Goal: Task Accomplishment & Management: Complete application form

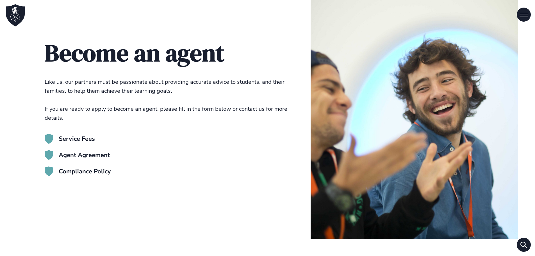
scroll to position [7, 0]
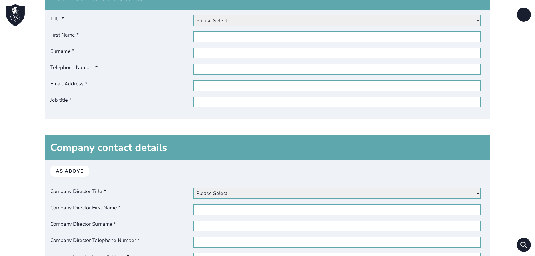
scroll to position [309, 0]
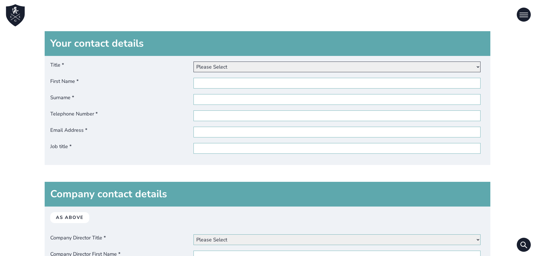
click at [237, 65] on select "Please Select Dr Miss Mr Mrs Ms [PERSON_NAME]" at bounding box center [337, 67] width 287 height 11
select select "Mr"
click at [195, 62] on select "Please Select Dr Miss Mr Mrs Ms [PERSON_NAME]" at bounding box center [337, 67] width 287 height 11
click at [226, 79] on input "First Name *" at bounding box center [337, 83] width 287 height 11
paste input "[PERSON_NAME]"
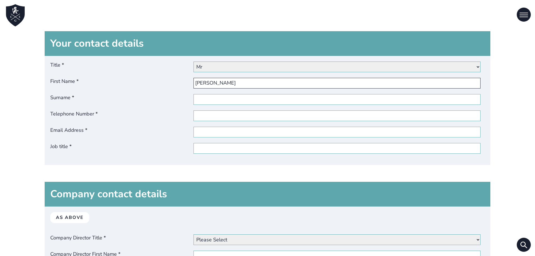
type input "[PERSON_NAME]"
click at [223, 103] on input "Surname *" at bounding box center [337, 99] width 287 height 11
paste input "GIUFFRID"
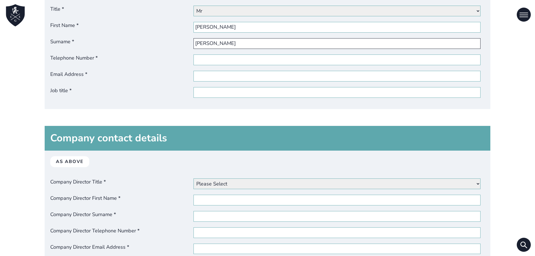
scroll to position [365, 0]
type input "[PERSON_NAME]"
click at [217, 56] on input "Telephone Number *" at bounding box center [337, 59] width 287 height 11
paste input "[PHONE_NUMBER]"
type input "[PHONE_NUMBER]"
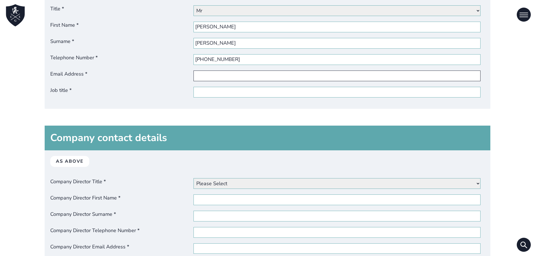
click at [246, 72] on input "Email Address *" at bounding box center [337, 76] width 287 height 11
paste input "[EMAIL_ADDRESS][DOMAIN_NAME]"
type input "[EMAIL_ADDRESS][DOMAIN_NAME]"
click at [246, 94] on input "Job title *" at bounding box center [337, 92] width 287 height 11
paste input "CEO"
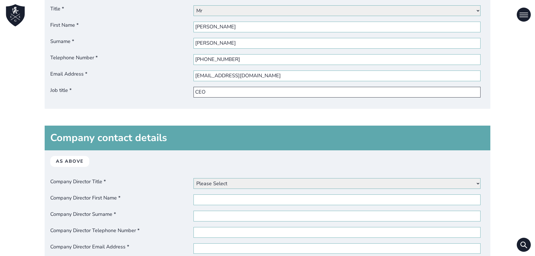
type input "CEO"
click at [230, 180] on select "Please Select Dr Miss Mr Mrs Ms [PERSON_NAME]" at bounding box center [337, 183] width 287 height 11
select select "mr"
click at [195, 178] on select "Please Select Dr Miss Mr Mrs Ms [PERSON_NAME]" at bounding box center [337, 183] width 287 height 11
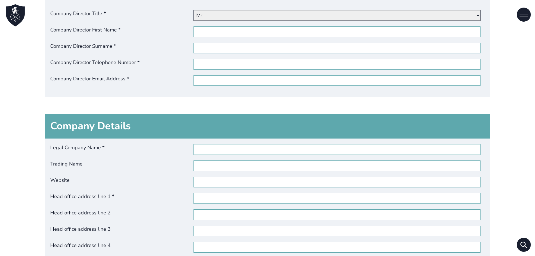
scroll to position [534, 0]
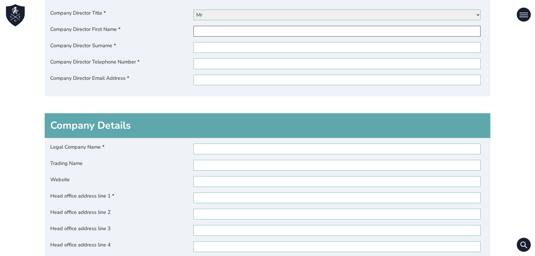
click at [213, 30] on input "Company Director First Name *" at bounding box center [337, 31] width 287 height 11
paste input "[PERSON_NAME]"
type input "[PERSON_NAME]"
click at [211, 48] on input "Company Director Surname *" at bounding box center [337, 47] width 287 height 11
paste input "[PERSON_NAME]"
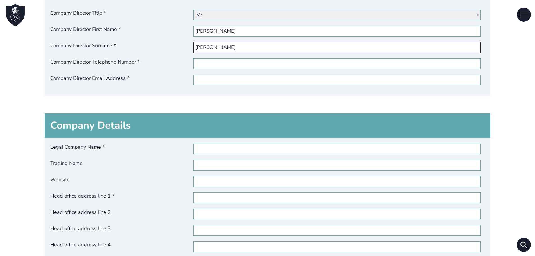
click at [223, 52] on input "[PERSON_NAME]" at bounding box center [337, 47] width 287 height 11
type input "[PERSON_NAME]"
click at [218, 66] on input "Company Director Telephone Number *" at bounding box center [337, 63] width 287 height 11
click at [203, 67] on input "Company Director Telephone Number *" at bounding box center [337, 63] width 287 height 11
paste input "393663545047"
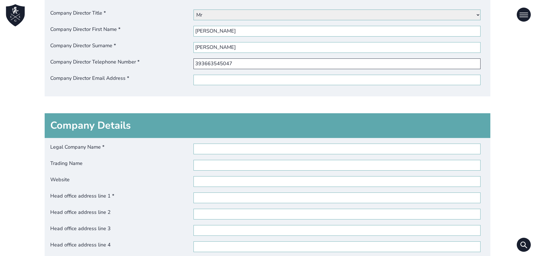
click at [197, 63] on input "393663545047" at bounding box center [337, 63] width 287 height 11
type input "[PHONE_NUMBER]"
click at [244, 80] on input "Company Director Email Address *" at bounding box center [337, 80] width 287 height 11
paste input "[EMAIL_ADDRESS][DOMAIN_NAME]"
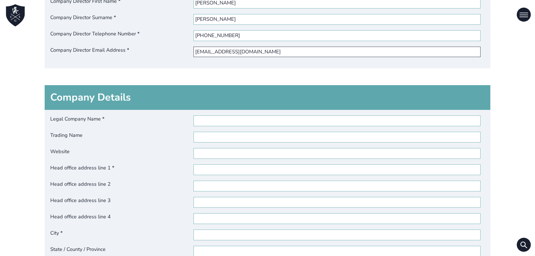
type input "[EMAIL_ADDRESS][DOMAIN_NAME]"
click at [232, 118] on input "Legal Company Name *" at bounding box center [337, 121] width 287 height 11
paste input "[PERSON_NAME] TRAVEL SRLS"
type input "[PERSON_NAME] TRAVEL SRLS"
click at [211, 132] on div "Legal Company Name * [PERSON_NAME] TRAVEL SRLS Trading Name Website Head office…" at bounding box center [268, 205] width 446 height 190
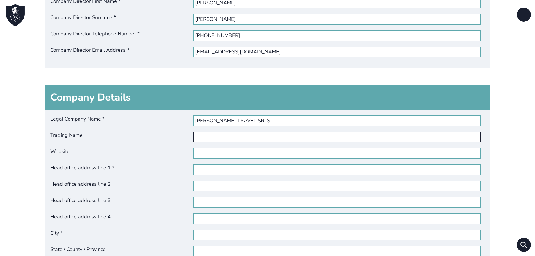
click at [211, 135] on input "Trading Name" at bounding box center [337, 137] width 287 height 11
paste input "[PERSON_NAME] TRAVEL"
type input "[PERSON_NAME] TRAVEL"
click at [212, 153] on input "Website" at bounding box center [337, 153] width 287 height 11
paste input "[URL][DOMAIN_NAME]"
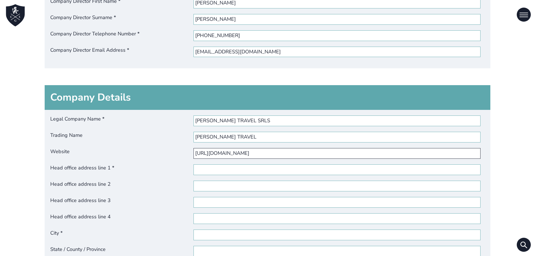
type input "[URL][DOMAIN_NAME]"
click at [235, 170] on input "Head office address line 1 *" at bounding box center [337, 169] width 287 height 11
paste input "CORSO ITALIA 172"
type input "CORSO ITALIA 172"
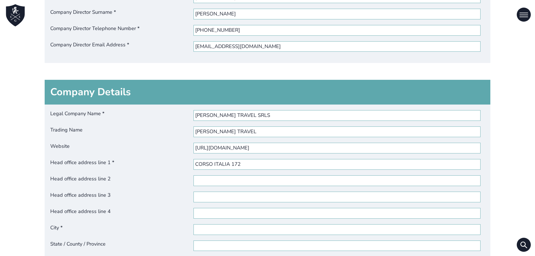
scroll to position [646, 0]
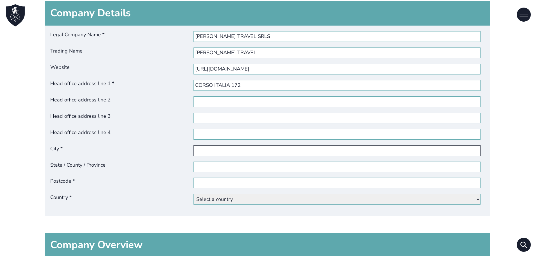
click at [206, 149] on input "City *" at bounding box center [337, 150] width 287 height 11
paste input "[GEOGRAPHIC_DATA]"
type input "[GEOGRAPHIC_DATA]"
click at [241, 167] on input "State / County / Province" at bounding box center [337, 167] width 287 height 11
paste input "[GEOGRAPHIC_DATA]"
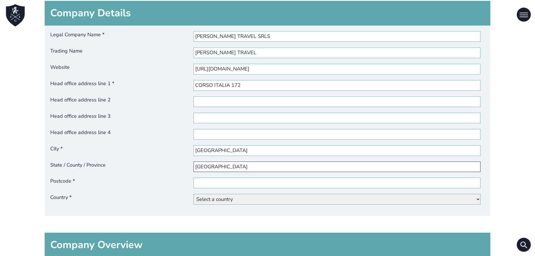
type input "[GEOGRAPHIC_DATA]"
click at [246, 182] on input "Postcode *" at bounding box center [337, 183] width 287 height 11
paste input "95129"
type input "95129"
click at [236, 203] on select "Select a country [GEOGRAPHIC_DATA] [GEOGRAPHIC_DATA] [GEOGRAPHIC_DATA] [GEOGRAP…" at bounding box center [337, 199] width 287 height 11
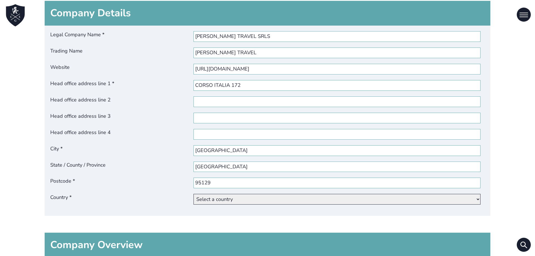
select select "[GEOGRAPHIC_DATA]"
click at [195, 194] on select "Select a country [GEOGRAPHIC_DATA] [GEOGRAPHIC_DATA] [GEOGRAPHIC_DATA] [GEOGRAP…" at bounding box center [337, 199] width 287 height 11
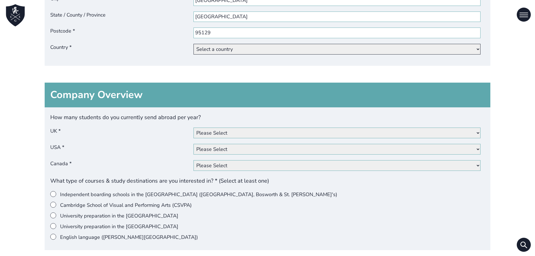
scroll to position [871, 0]
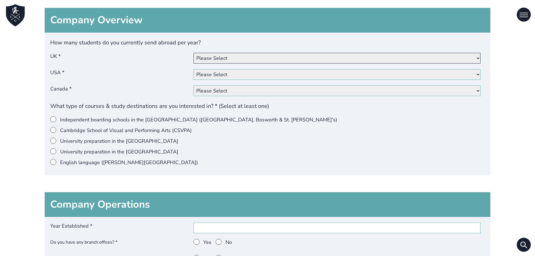
click at [226, 62] on select "Please Select 0 1 - 10 11 - 20 21 - 50 51 - 100 101+" at bounding box center [337, 58] width 287 height 11
select select "101+"
click at [195, 53] on select "Please Select 0 1 - 10 11 - 20 21 - 50 51 - 100 101+" at bounding box center [337, 58] width 287 height 11
click at [224, 72] on select "Please Select 0 1 - 10 11 - 20 21 - 50 51 - 100 101+" at bounding box center [337, 74] width 287 height 11
select select "51-100"
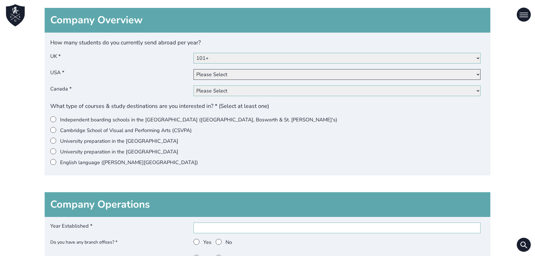
click at [195, 69] on select "Please Select 0 1 - 10 11 - 20 21 - 50 51 - 100 101+" at bounding box center [337, 74] width 287 height 11
click at [226, 88] on select "Please Select 0 1 - 10 11 - 20 21 - 50 51 - 100 101+" at bounding box center [337, 90] width 287 height 11
click at [195, 85] on select "Please Select 0 1 - 10 11 - 20 21 - 50 51 - 100 101+" at bounding box center [337, 90] width 287 height 11
click at [224, 93] on select "Please Select 0 1 - 10 11 - 20 21 - 50 51 - 100 101+" at bounding box center [337, 90] width 287 height 11
select select "51-100"
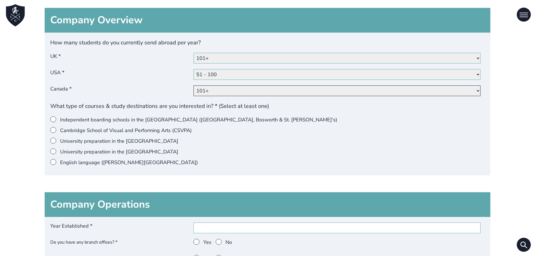
click at [195, 85] on select "Please Select 0 1 - 10 11 - 20 21 - 50 51 - 100 101+" at bounding box center [337, 90] width 287 height 11
click at [246, 89] on select "Please Select 0 1 - 10 11 - 20 21 - 50 51 - 100 101+" at bounding box center [337, 90] width 287 height 11
click at [195, 85] on select "Please Select 0 1 - 10 11 - 20 21 - 50 51 - 100 101+" at bounding box center [337, 90] width 287 height 11
click at [233, 74] on select "Please Select 0 1 - 10 11 - 20 21 - 50 51 - 100 101+" at bounding box center [337, 74] width 287 height 11
select select "101+"
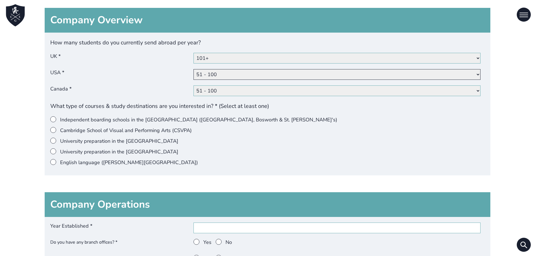
click at [195, 69] on select "Please Select 0 1 - 10 11 - 20 21 - 50 51 - 100 101+" at bounding box center [337, 74] width 287 height 11
click at [128, 158] on ul "Independent boarding schools in the [GEOGRAPHIC_DATA] ([GEOGRAPHIC_DATA], Boswo…" at bounding box center [267, 141] width 435 height 50
click at [129, 162] on label "English language ([PERSON_NAME][GEOGRAPHIC_DATA])" at bounding box center [265, 162] width 431 height 7
click at [60, 159] on input"] "English language ([PERSON_NAME][GEOGRAPHIC_DATA])" at bounding box center [60, 159] width 0 height 0
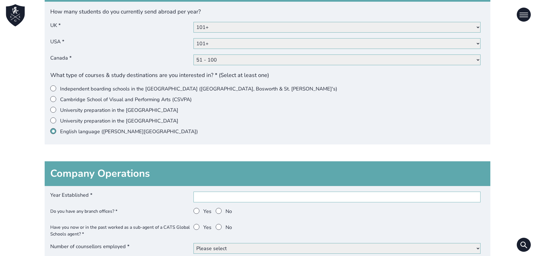
scroll to position [956, 0]
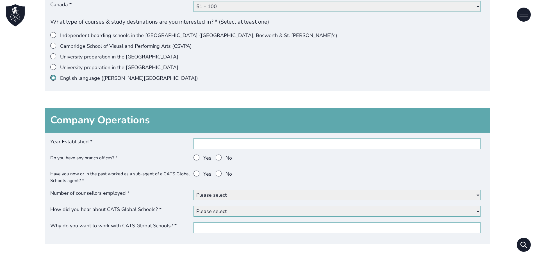
click at [249, 126] on h3 "Company Operations" at bounding box center [268, 120] width 446 height 25
click at [247, 142] on input "Year Established *" at bounding box center [337, 143] width 287 height 11
type input "2019"
click at [200, 159] on span at bounding box center [197, 158] width 6 height 6
click at [203, 155] on input "Yes" at bounding box center [203, 155] width 0 height 0
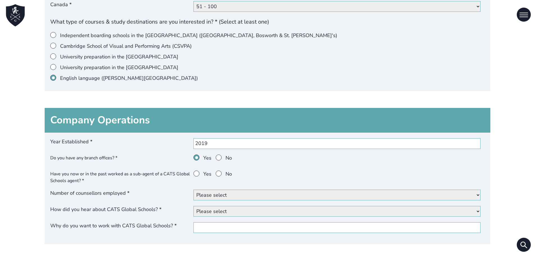
click at [221, 173] on span at bounding box center [219, 174] width 6 height 6
click at [226, 171] on input "No" at bounding box center [226, 171] width 0 height 0
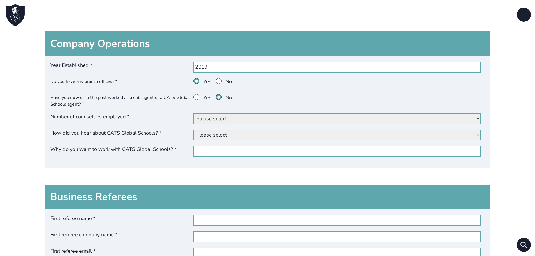
scroll to position [1040, 0]
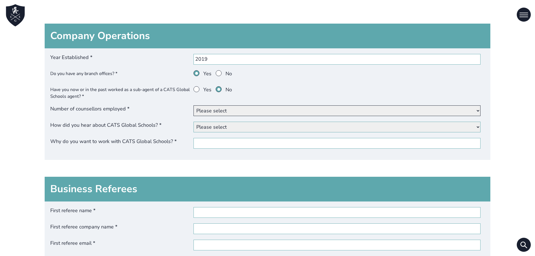
click at [215, 108] on select "Please select < 5 6 - 10 11+" at bounding box center [337, 110] width 287 height 11
select select "<5"
click at [195, 105] on select "Please select < 5 6 - 10 11+" at bounding box center [337, 110] width 287 height 11
click at [216, 125] on select "Please select Our website Google Yandex Baidu Other website (please specify) Fr…" at bounding box center [337, 127] width 287 height 11
click at [195, 122] on select "Please select Our website Google Yandex Baidu Other website (please specify) Fr…" at bounding box center [337, 127] width 287 height 11
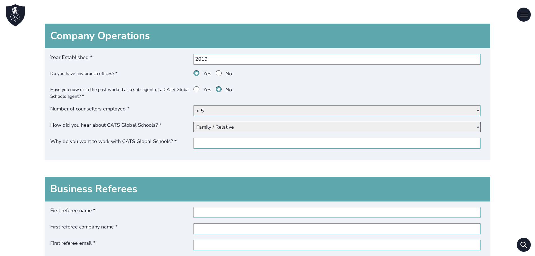
click at [226, 128] on select "Please select Our website Google Yandex Baidu Other website (please specify) Fr…" at bounding box center [337, 127] width 287 height 11
select select "Brochure / leaflet"
click at [195, 122] on select "Please select Our website Google Yandex Baidu Other website (please specify) Fr…" at bounding box center [337, 127] width 287 height 11
click at [207, 141] on input "Why do you want to work with CATS Global Schools? *" at bounding box center [337, 143] width 287 height 11
paste input "We want to work with CATS Global Schools to offer our students high-quality int…"
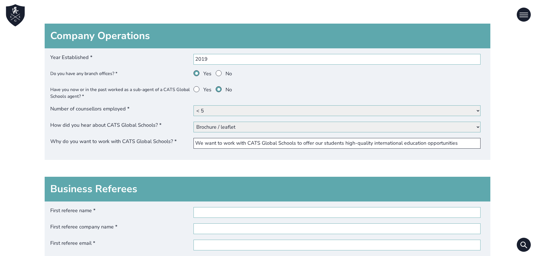
type input "We want to work with CATS Global Schools to offer our students high-quality int…"
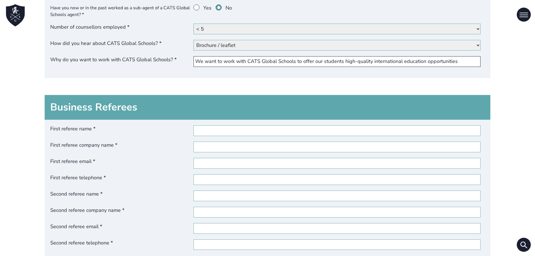
scroll to position [1124, 0]
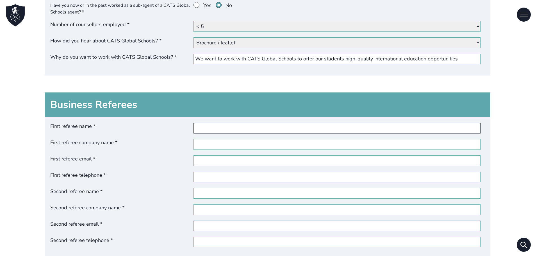
click at [214, 130] on input "First referee name *" at bounding box center [337, 128] width 287 height 11
paste input "[PERSON_NAME]"
type input "[PERSON_NAME]"
drag, startPoint x: 214, startPoint y: 140, endPoint x: 213, endPoint y: 142, distance: 2.9
click at [214, 140] on input "First referee company name *" at bounding box center [337, 144] width 287 height 11
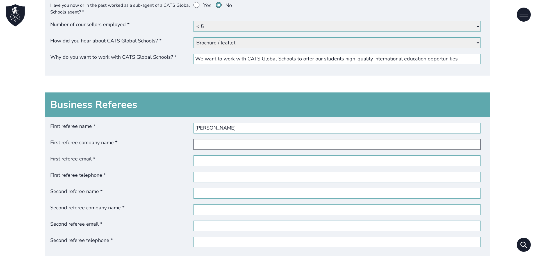
paste input "ESE - European School of English"
type input "ESE - European School of English"
click at [226, 159] on input "First referee email *" at bounding box center [337, 160] width 287 height 11
paste input "[PERSON_NAME][EMAIL_ADDRESS][PERSON_NAME][DOMAIN_NAME]"
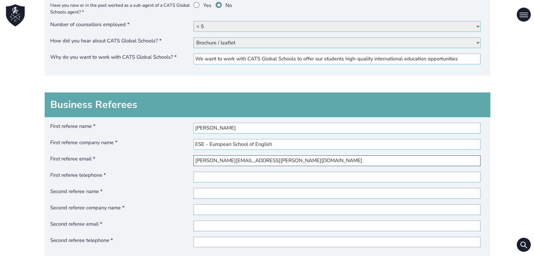
type input "[PERSON_NAME][EMAIL_ADDRESS][PERSON_NAME][DOMAIN_NAME]"
click at [232, 174] on input "First referee telephone *" at bounding box center [337, 177] width 287 height 11
paste input "[PHONE_NUMBER]"
type input "[PHONE_NUMBER]"
click at [209, 195] on input "Second referee name *" at bounding box center [337, 193] width 287 height 11
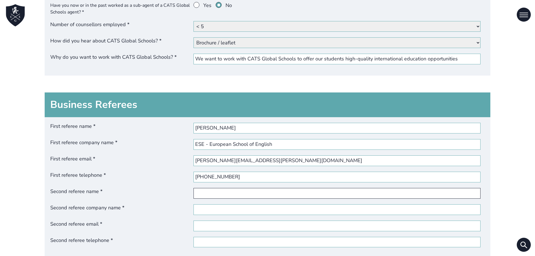
paste input "Aoife Govern"
type input "Aoife Govern"
click at [201, 207] on input "Second referee company name *" at bounding box center [337, 209] width 287 height 11
paste input "APOLLO LANGUAGE CENTRE"
type input "APOLLO LANGUAGE CENTRE"
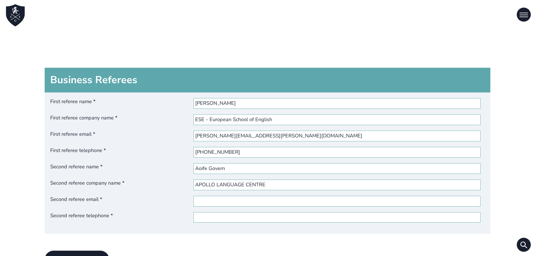
scroll to position [1180, 0]
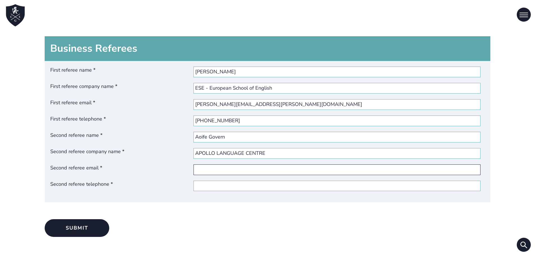
click at [215, 167] on input "Second referee email *" at bounding box center [337, 169] width 287 height 11
paste input "[EMAIL_ADDRESS][DOMAIN_NAME]"
type input "[EMAIL_ADDRESS][DOMAIN_NAME]"
click at [221, 189] on input "Second referee telephone *" at bounding box center [337, 186] width 287 height 11
paste input "[PHONE_NUMBER]"
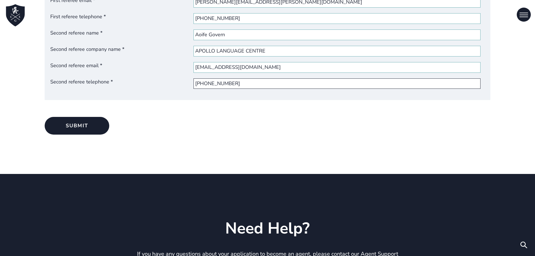
scroll to position [1349, 0]
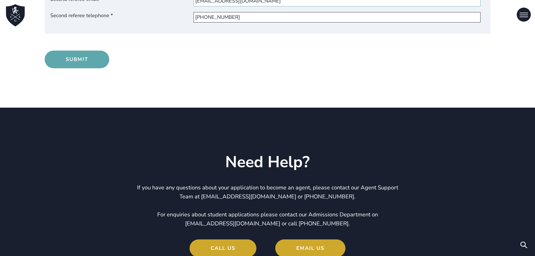
type input "[PHONE_NUMBER]"
click at [90, 64] on button "Submit" at bounding box center [77, 60] width 65 height 18
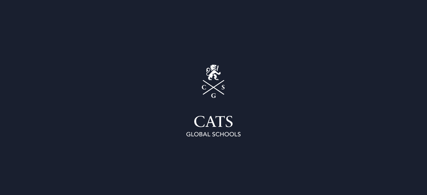
select select "[GEOGRAPHIC_DATA]"
select select "101+"
select select "51-100"
select select "<5"
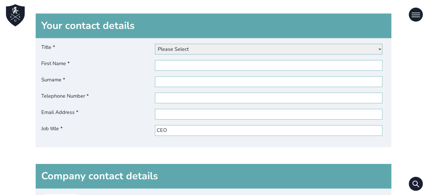
scroll to position [313, 0]
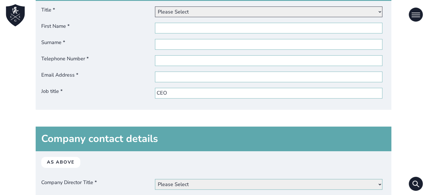
click at [185, 11] on select "Please Select Dr Miss Mr Mrs Ms Other" at bounding box center [269, 11] width 228 height 11
select select "Mr"
click at [157, 6] on select "Please Select Dr Miss Mr Mrs Ms Other" at bounding box center [269, 11] width 228 height 11
click at [182, 28] on input "First Name *" at bounding box center [269, 28] width 228 height 11
type input "ALBERTO"
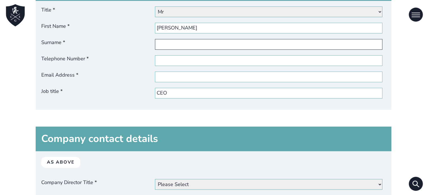
click at [192, 48] on input "Surname *" at bounding box center [269, 44] width 228 height 11
drag, startPoint x: 182, startPoint y: 18, endPoint x: 180, endPoint y: 28, distance: 10.8
click at [182, 18] on div "Title * Please Select Dr Miss Mr Mrs Ms Other First Name * ALBERTO Surname * Te…" at bounding box center [214, 55] width 356 height 109
click at [180, 30] on input "ALBERTO" at bounding box center [269, 28] width 228 height 11
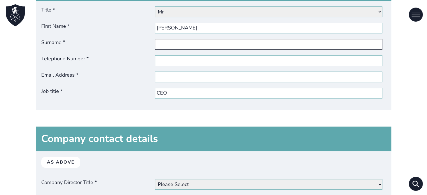
click at [200, 49] on input "Surname *" at bounding box center [269, 44] width 228 height 11
type input "GIUFFRIDA"
click at [184, 44] on input "[PERSON_NAME]" at bounding box center [269, 44] width 228 height 11
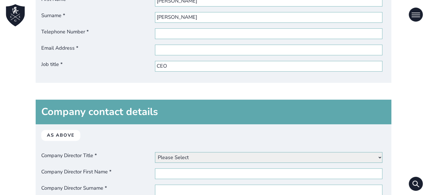
scroll to position [341, 0]
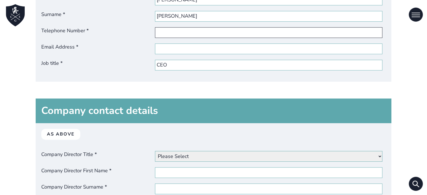
click at [221, 37] on input "Telephone Number *" at bounding box center [269, 32] width 228 height 11
click at [209, 32] on input "Telephone Number *" at bounding box center [269, 32] width 228 height 11
click at [200, 33] on input "Telephone Number *" at bounding box center [269, 32] width 228 height 11
click at [178, 35] on input "Telephone Number *" at bounding box center [269, 32] width 228 height 11
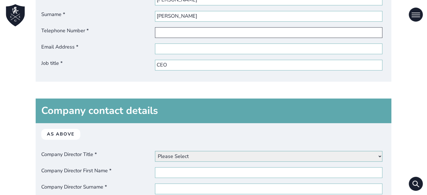
click at [178, 35] on input "Telephone Number *" at bounding box center [269, 32] width 228 height 11
click at [173, 24] on div "Title * Please Select Dr Miss Mr Mrs Ms Other First Name * ALBERTO Surname * GI…" at bounding box center [214, 27] width 356 height 109
click at [184, 29] on input "Telephone Number *" at bounding box center [269, 32] width 228 height 11
click at [176, 54] on div "Title * Please Select Dr Miss Mr Mrs Ms Other First Name * ALBERTO Surname * GI…" at bounding box center [214, 27] width 356 height 109
click at [178, 28] on input "Telephone Number *" at bounding box center [269, 32] width 228 height 11
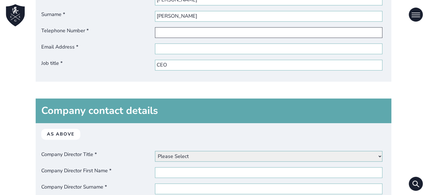
click at [178, 33] on input "Telephone Number *" at bounding box center [269, 32] width 228 height 11
drag, startPoint x: 174, startPoint y: 21, endPoint x: 173, endPoint y: 29, distance: 8.3
click at [174, 21] on input "[PERSON_NAME]" at bounding box center [269, 16] width 228 height 11
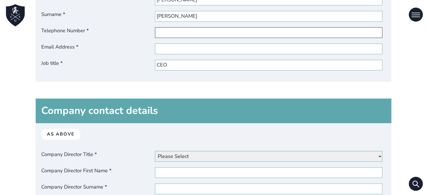
click at [172, 33] on input "Telephone Number *" at bounding box center [269, 32] width 228 height 11
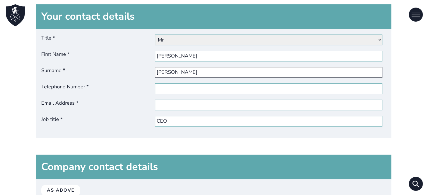
click at [197, 74] on input "[PERSON_NAME]" at bounding box center [269, 72] width 228 height 11
click at [179, 89] on input "Telephone Number *" at bounding box center [269, 88] width 228 height 11
drag, startPoint x: 179, startPoint y: 89, endPoint x: 170, endPoint y: 107, distance: 19.7
click at [170, 107] on input "Email Address *" at bounding box center [269, 105] width 228 height 11
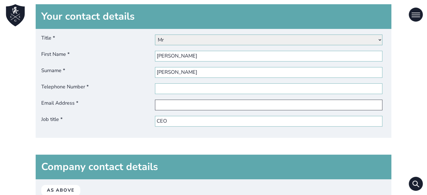
type input "[EMAIL_ADDRESS][DOMAIN_NAME]"
click at [221, 105] on input "[EMAIL_ADDRESS][DOMAIN_NAME]" at bounding box center [269, 105] width 228 height 11
click at [187, 84] on input "Telephone Number *" at bounding box center [269, 88] width 228 height 11
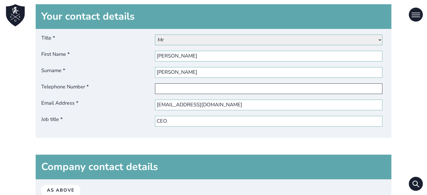
click at [187, 86] on input "Telephone Number *" at bounding box center [269, 88] width 228 height 11
click at [187, 80] on div "Title * Please Select Dr Miss Mr Mrs Ms Other First Name * ALBERTO Surname * GI…" at bounding box center [214, 83] width 356 height 109
click at [189, 74] on input "[PERSON_NAME]" at bounding box center [269, 72] width 228 height 11
click at [209, 90] on input "Telephone Number *" at bounding box center [269, 88] width 228 height 11
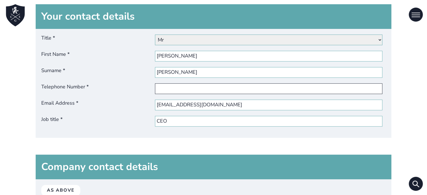
click at [209, 90] on input "Telephone Number *" at bounding box center [269, 88] width 228 height 11
click at [216, 62] on div "Title * Please Select Dr Miss Mr Mrs Ms Other First Name * ALBERTO Surname * GI…" at bounding box center [214, 83] width 356 height 109
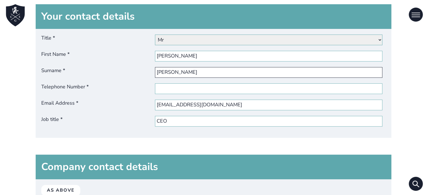
click at [201, 75] on input "[PERSON_NAME]" at bounding box center [269, 72] width 228 height 11
click at [196, 89] on input "Telephone Number *" at bounding box center [269, 88] width 228 height 11
click at [347, 94] on div "Title * Please Select Dr Miss Mr Mrs Ms Other First Name * ALBERTO Surname * GI…" at bounding box center [214, 83] width 356 height 109
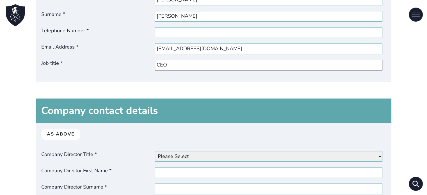
click at [189, 63] on input "CEO" at bounding box center [269, 65] width 228 height 11
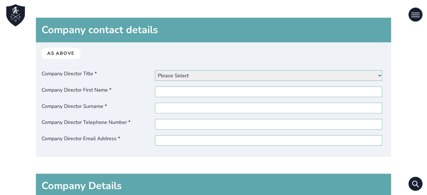
scroll to position [425, 0]
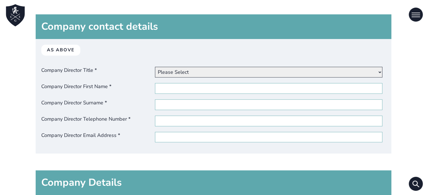
click at [205, 67] on select "Please Select Dr Miss Mr Mrs Ms [PERSON_NAME]" at bounding box center [269, 72] width 228 height 11
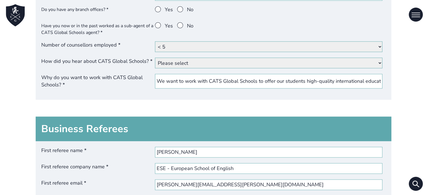
scroll to position [1165, 0]
